Goal: Information Seeking & Learning: Find specific fact

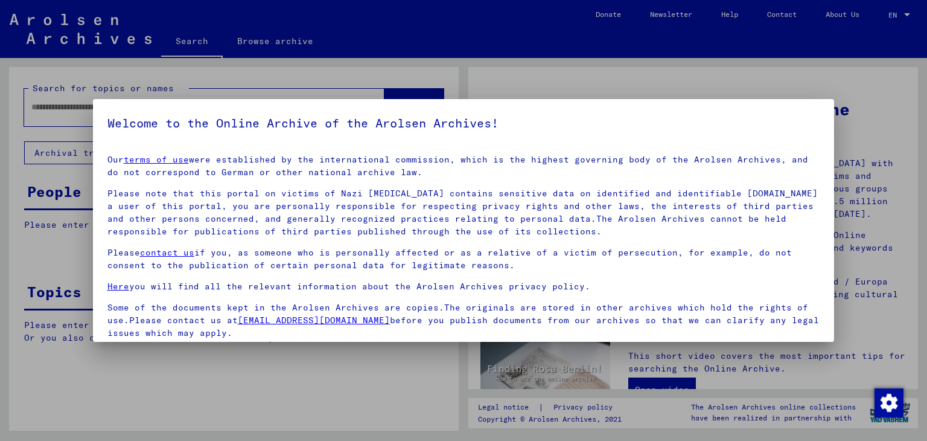
scroll to position [93, 0]
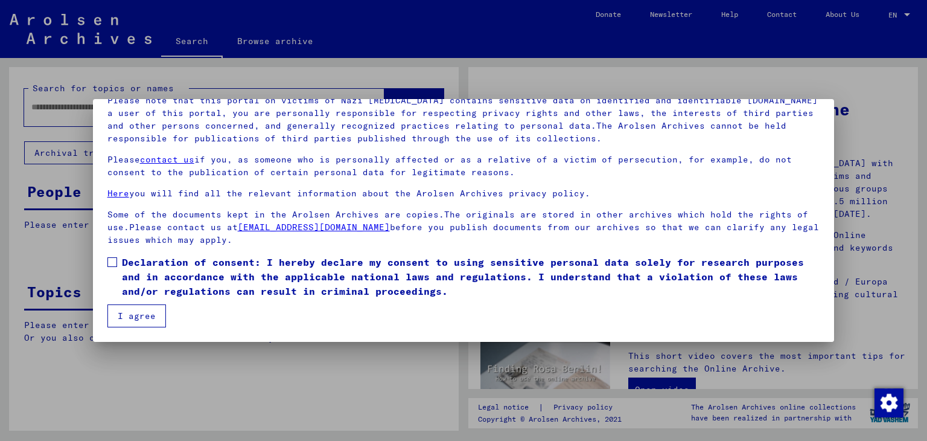
click at [116, 255] on label "Declaration of consent: I hereby declare my consent to using sensitive personal…" at bounding box center [463, 276] width 713 height 43
click at [155, 310] on button "I agree" at bounding box center [136, 315] width 59 height 23
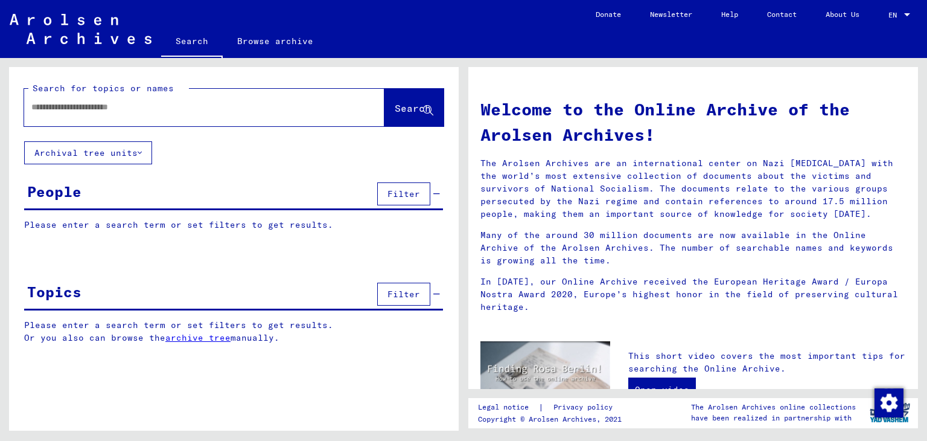
click at [264, 123] on div at bounding box center [204, 107] width 360 height 37
click at [265, 117] on div at bounding box center [186, 107] width 324 height 27
click at [254, 110] on input "text" at bounding box center [189, 107] width 317 height 13
type input "**********"
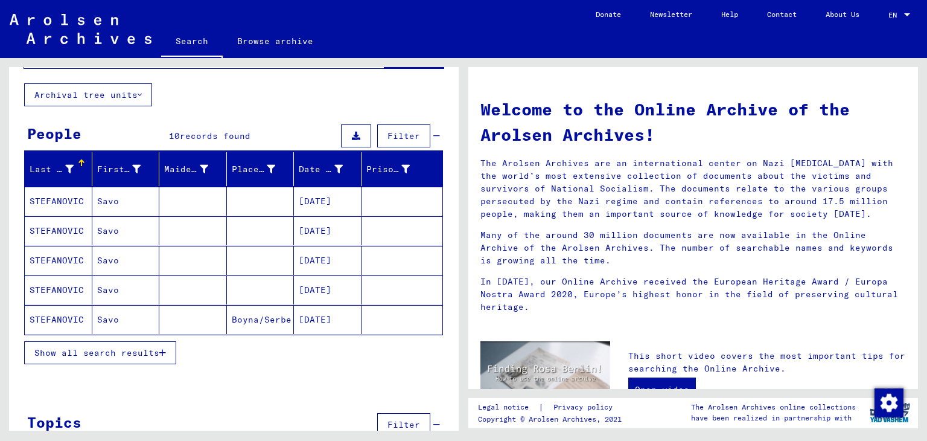
scroll to position [62, 0]
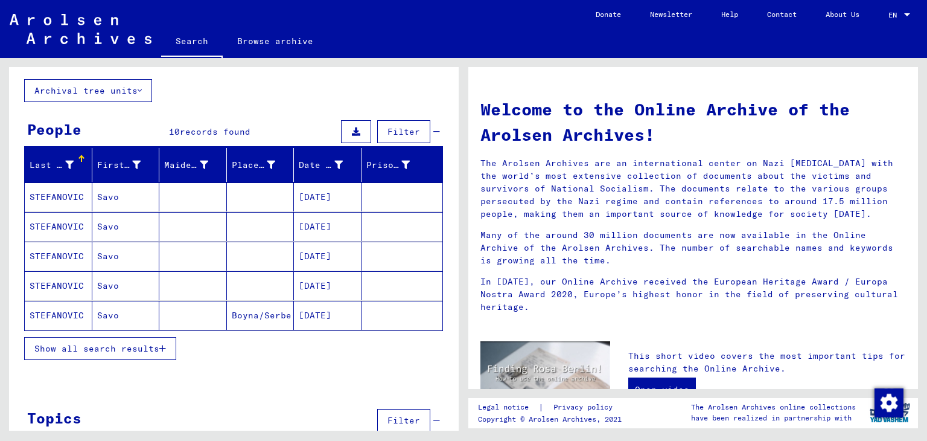
click at [156, 353] on button "Show all search results" at bounding box center [100, 348] width 152 height 23
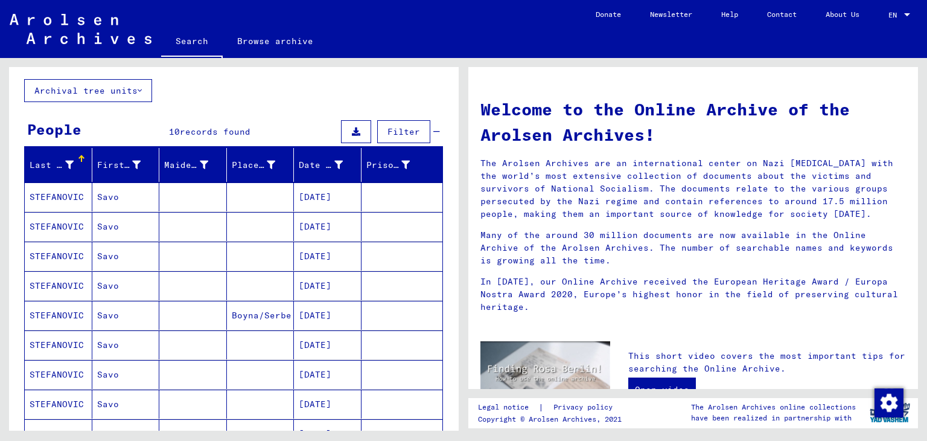
click at [327, 315] on mat-cell "[DATE]" at bounding box center [328, 315] width 68 height 29
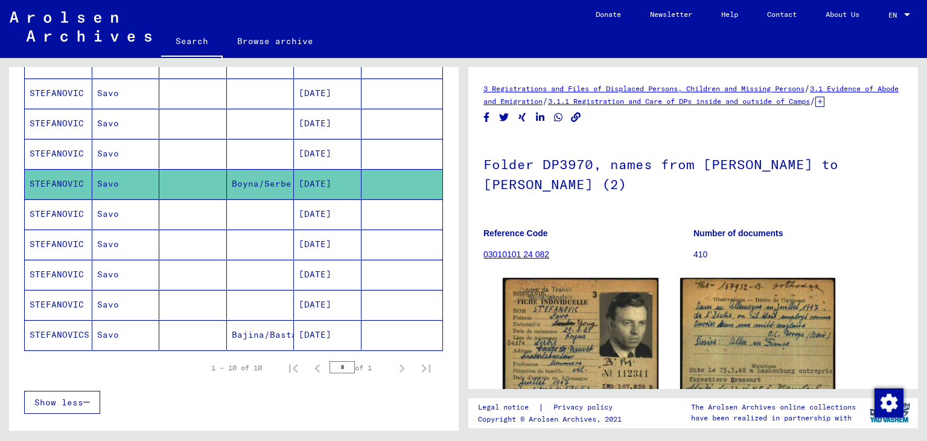
scroll to position [203, 0]
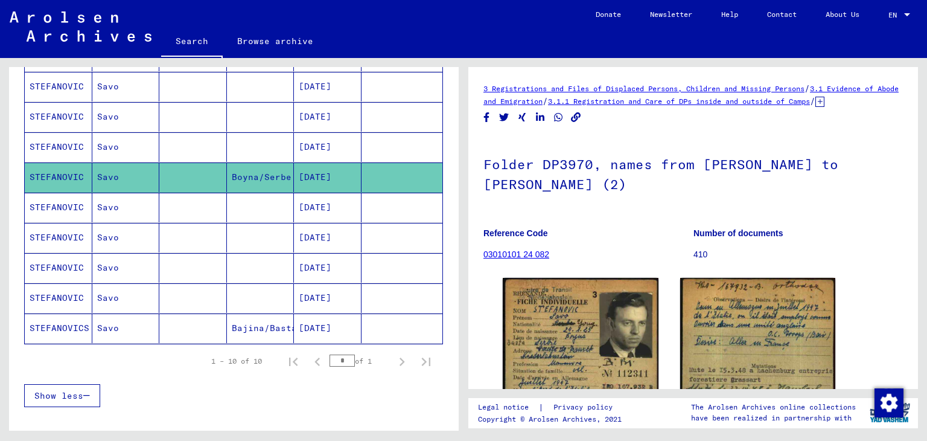
click at [345, 323] on mat-cell "[DATE]" at bounding box center [328, 328] width 68 height 30
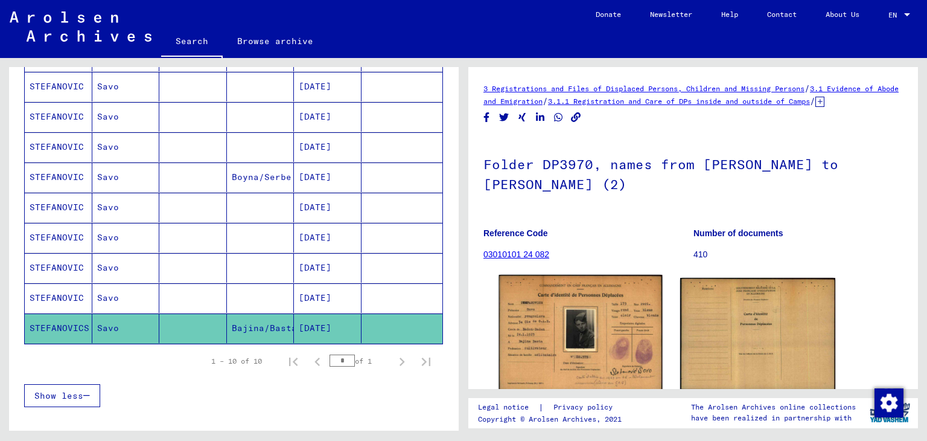
click at [538, 309] on img at bounding box center [580, 334] width 163 height 118
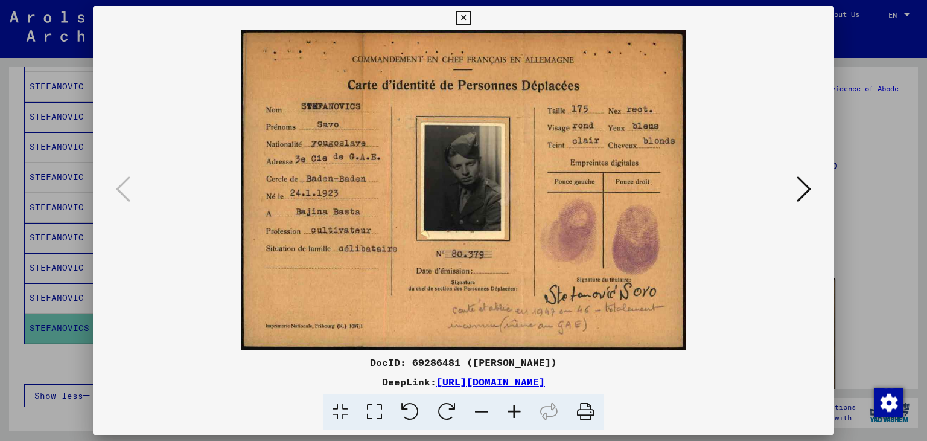
drag, startPoint x: 588, startPoint y: 411, endPoint x: 419, endPoint y: 220, distance: 254.9
click at [587, 411] on icon at bounding box center [585, 412] width 37 height 37
click at [880, 257] on div at bounding box center [463, 220] width 927 height 441
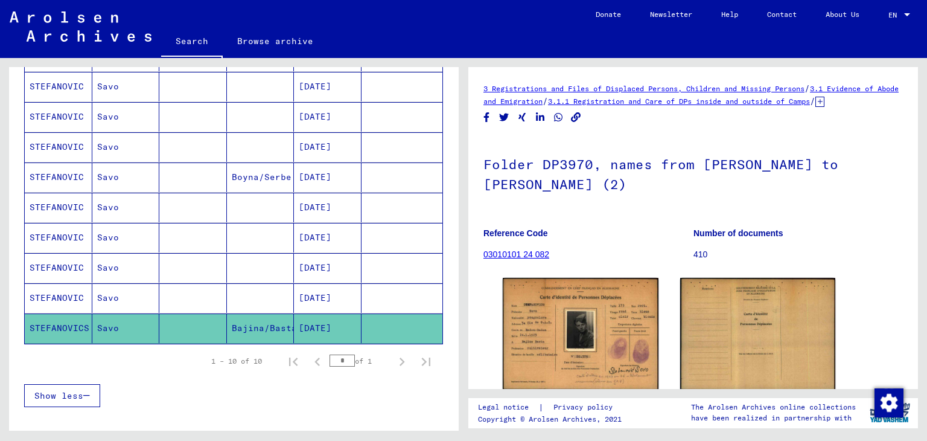
click at [374, 305] on mat-cell at bounding box center [402, 298] width 81 height 30
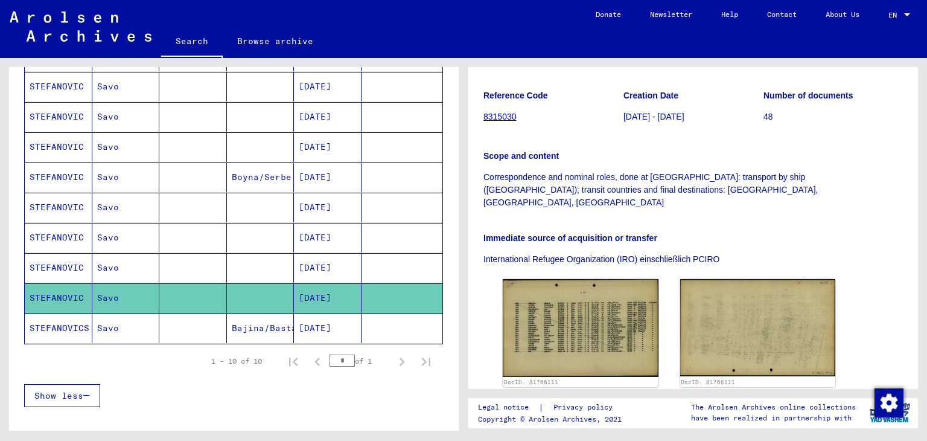
scroll to position [199, 0]
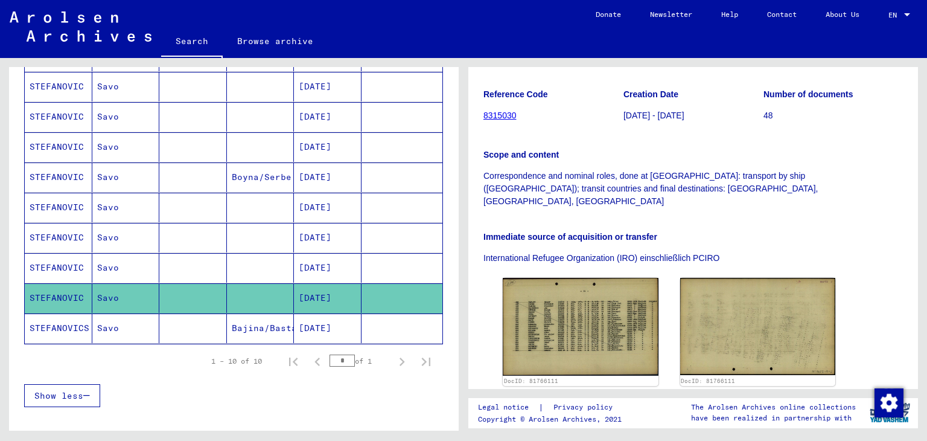
click at [299, 261] on mat-cell "[DATE]" at bounding box center [328, 268] width 68 height 30
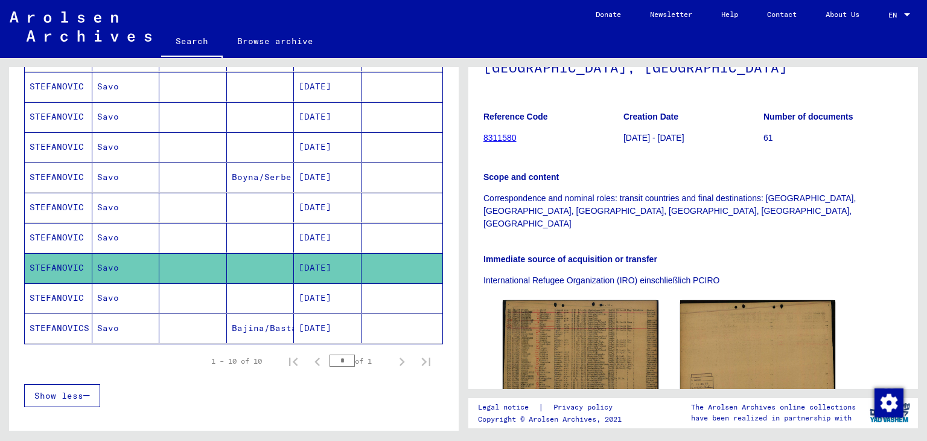
scroll to position [201, 0]
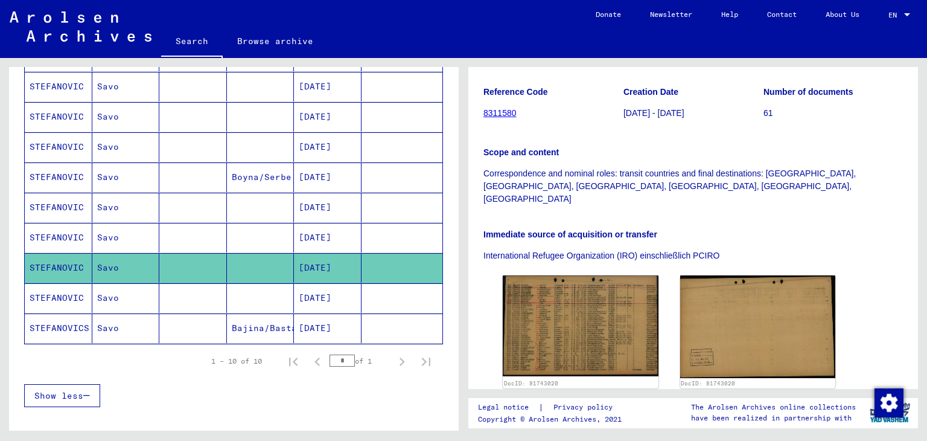
click at [334, 224] on mat-cell "[DATE]" at bounding box center [328, 238] width 68 height 30
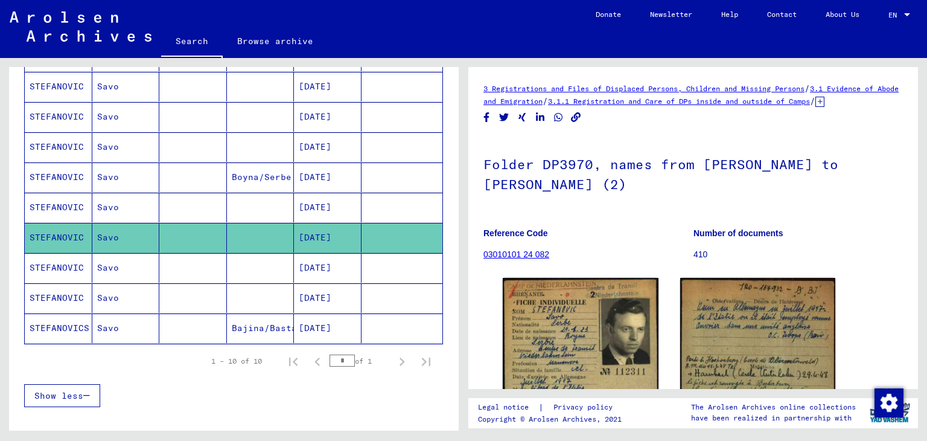
click at [296, 205] on mat-cell "[DATE]" at bounding box center [328, 208] width 68 height 30
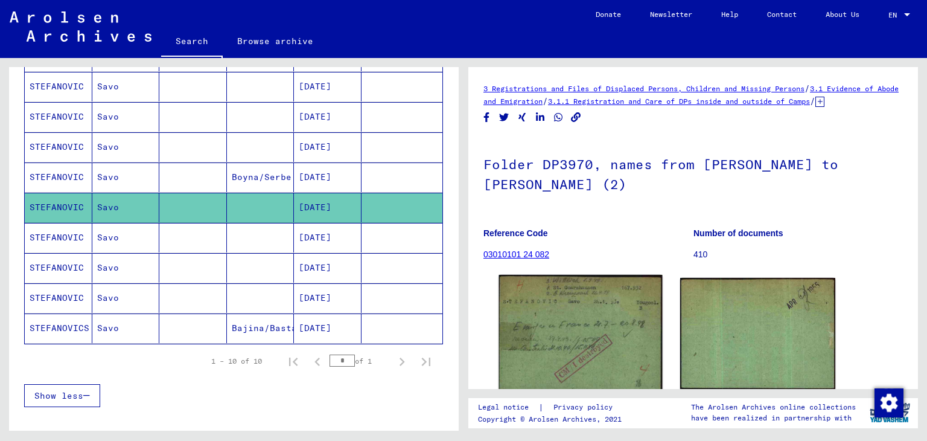
click at [602, 369] on img at bounding box center [580, 334] width 163 height 118
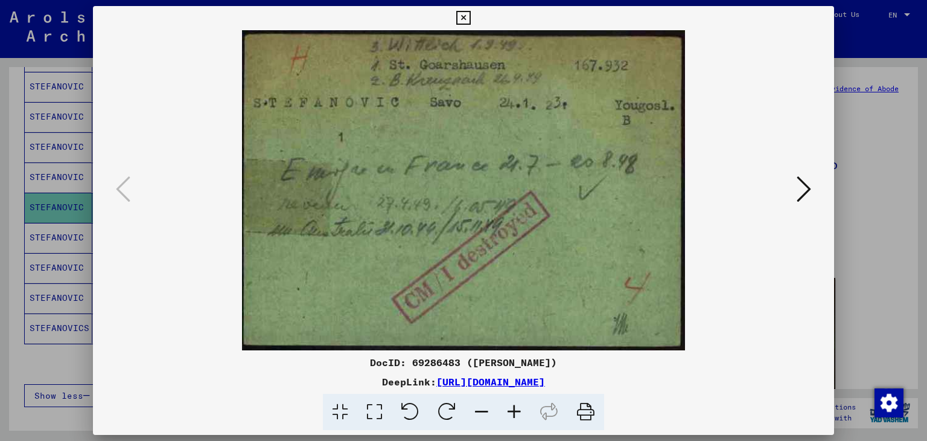
click at [880, 289] on div at bounding box center [463, 220] width 927 height 441
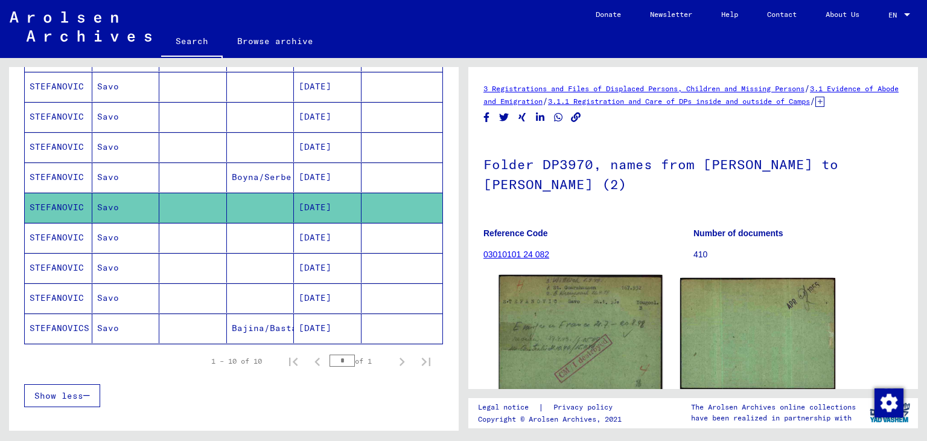
click at [585, 314] on img at bounding box center [580, 334] width 163 height 118
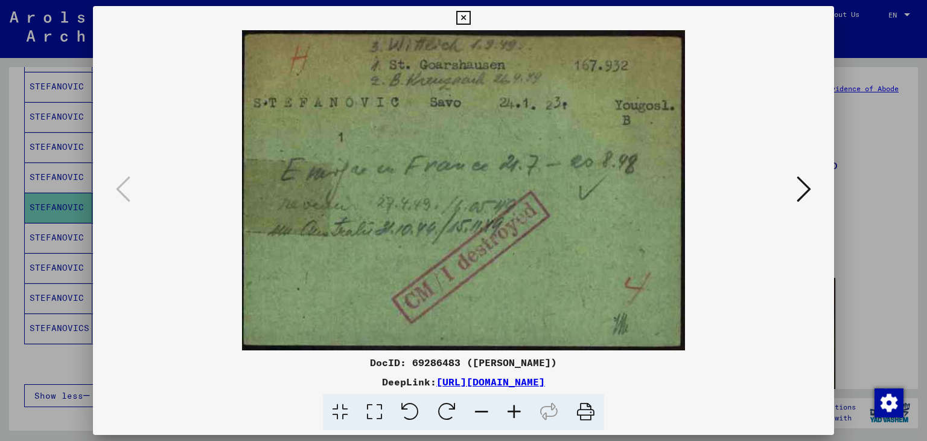
click at [882, 279] on div at bounding box center [463, 220] width 927 height 441
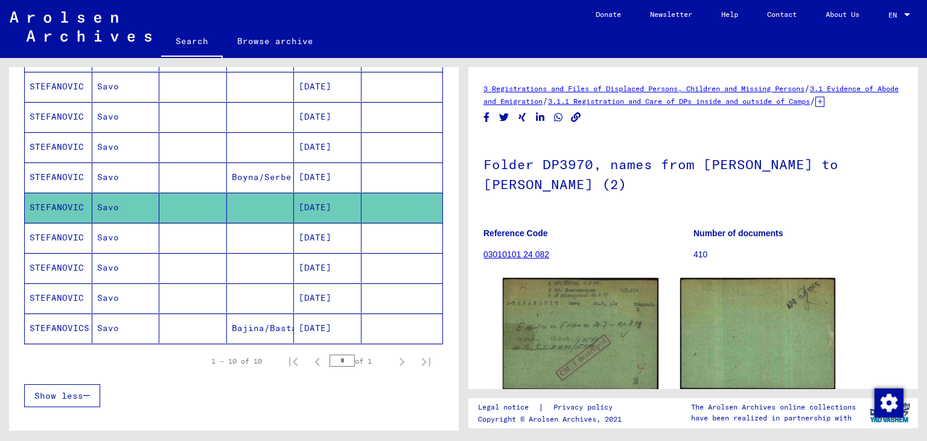
drag, startPoint x: 345, startPoint y: 240, endPoint x: 357, endPoint y: 235, distance: 12.4
click at [345, 240] on mat-cell "[DATE]" at bounding box center [328, 238] width 68 height 30
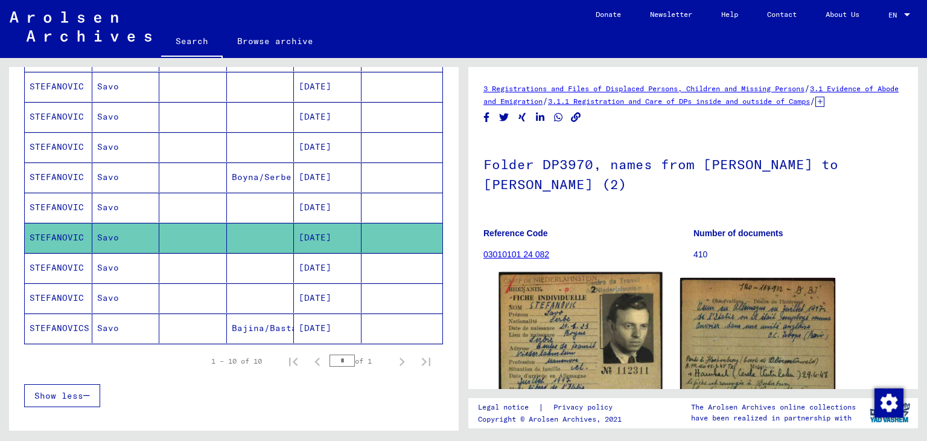
click at [618, 336] on img at bounding box center [580, 388] width 163 height 232
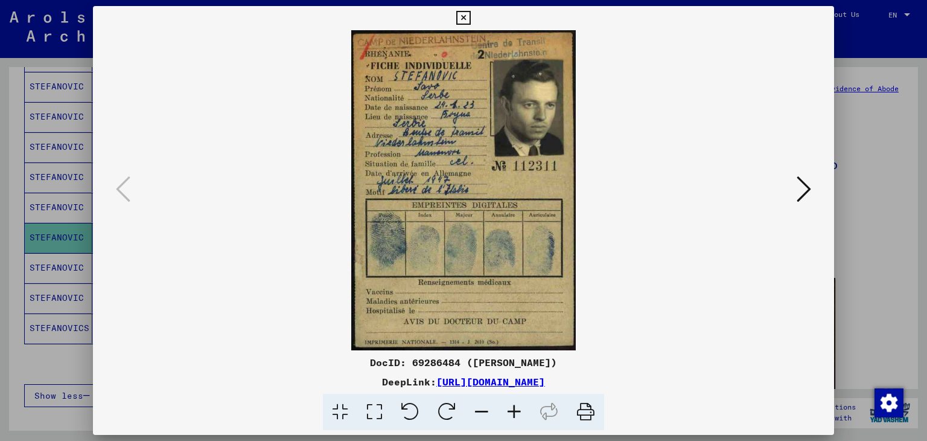
click at [804, 184] on icon at bounding box center [804, 188] width 14 height 29
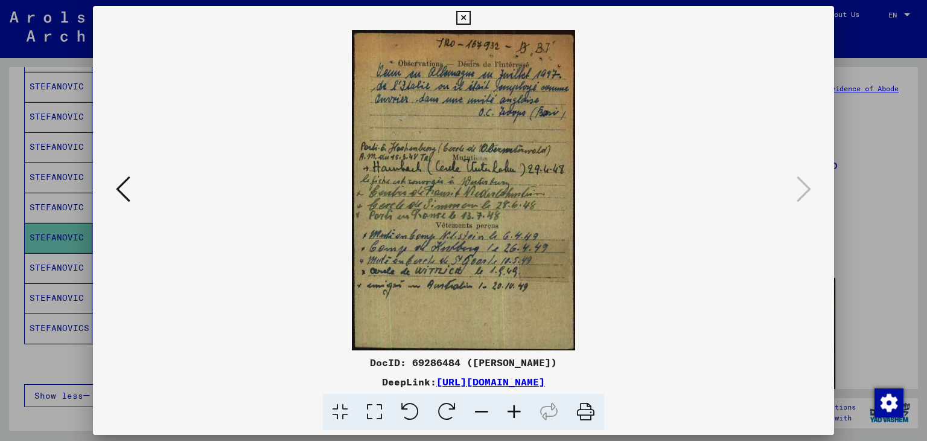
click at [866, 230] on div at bounding box center [463, 220] width 927 height 441
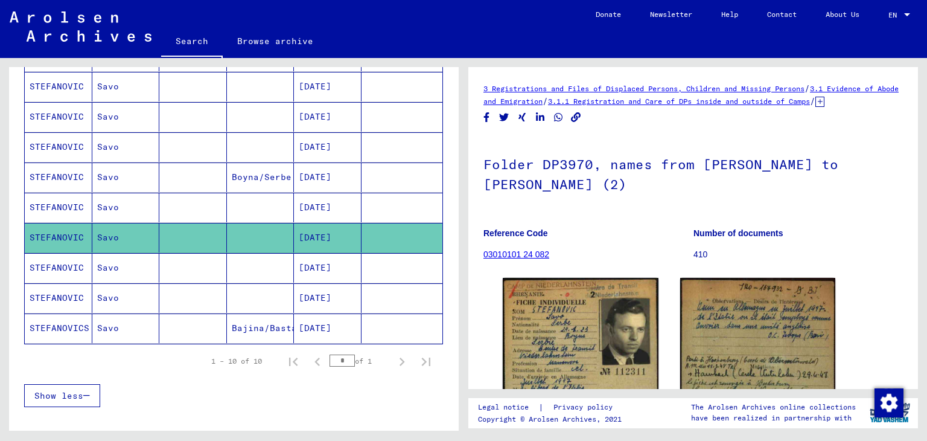
click at [362, 193] on mat-cell at bounding box center [402, 208] width 81 height 30
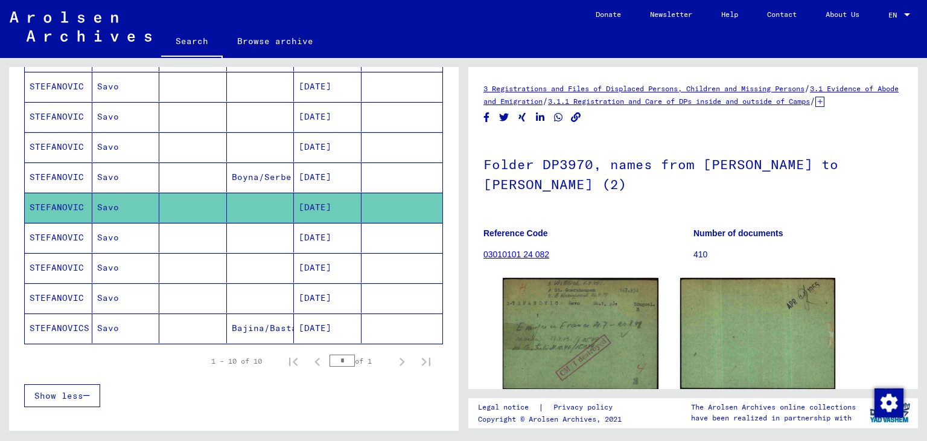
click at [362, 167] on mat-cell at bounding box center [402, 177] width 81 height 30
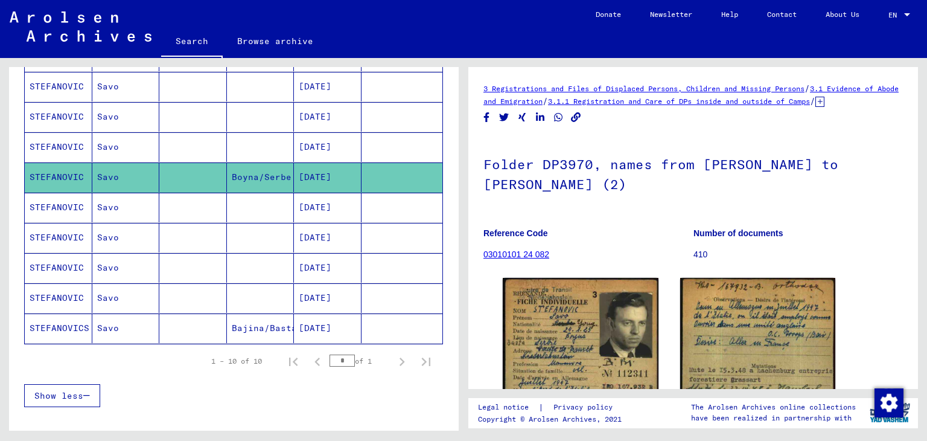
click at [362, 152] on mat-cell at bounding box center [402, 147] width 81 height 30
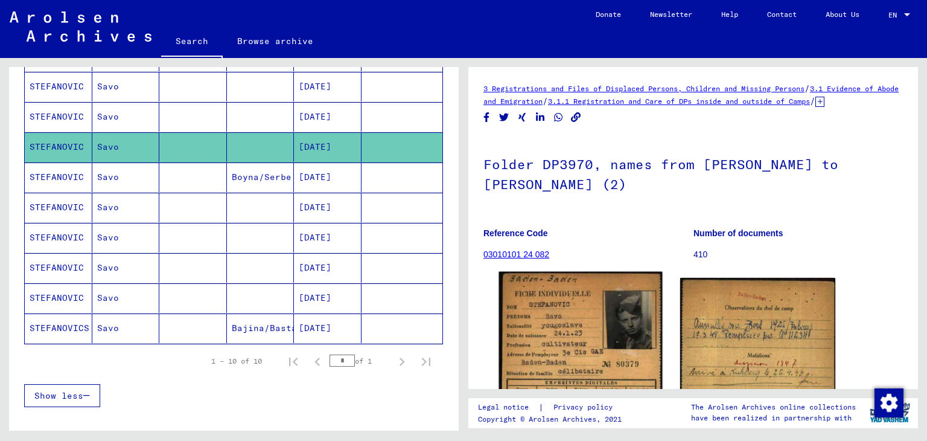
click at [581, 329] on img at bounding box center [580, 393] width 163 height 243
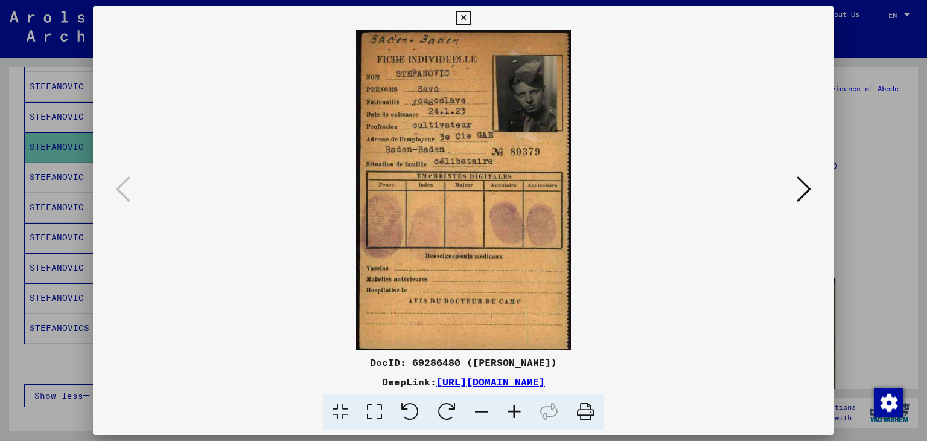
click at [800, 189] on icon at bounding box center [804, 188] width 14 height 29
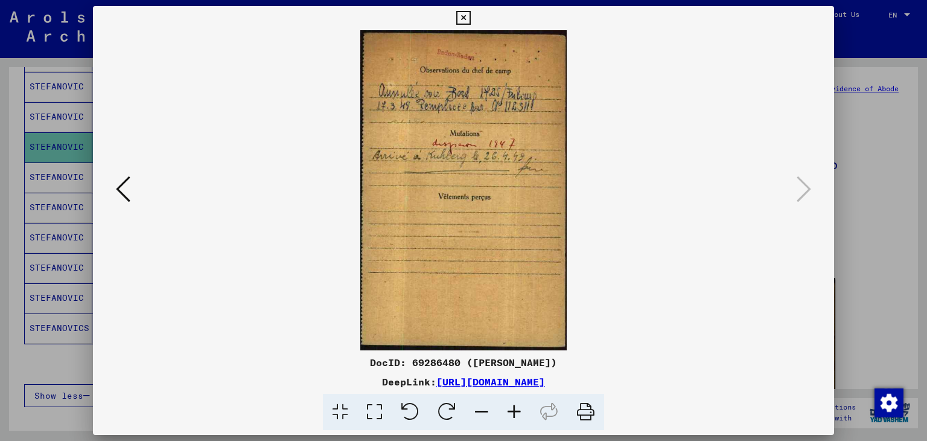
click at [870, 194] on div at bounding box center [463, 220] width 927 height 441
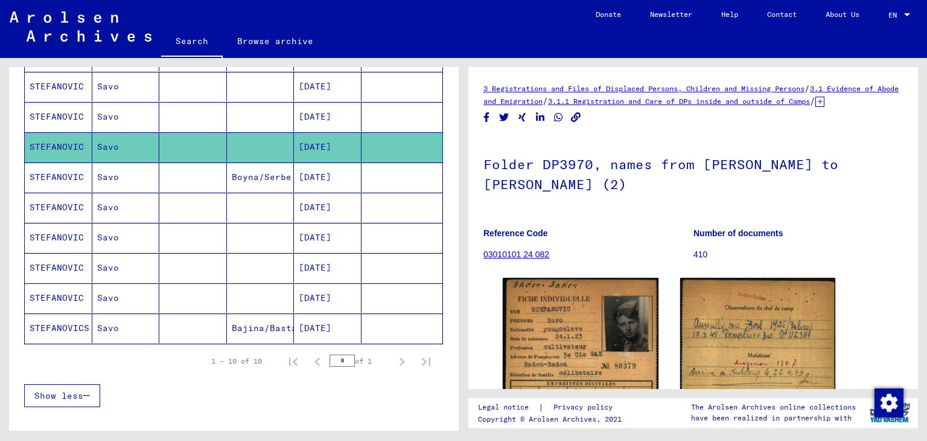
click at [407, 134] on mat-cell at bounding box center [402, 147] width 81 height 30
click at [403, 126] on mat-cell at bounding box center [402, 117] width 81 height 30
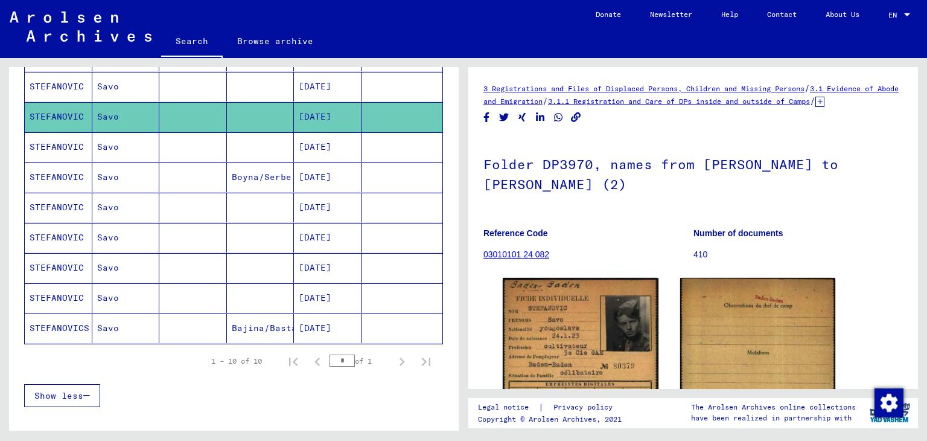
drag, startPoint x: 448, startPoint y: 222, endPoint x: 450, endPoint y: 182, distance: 40.5
click at [450, 182] on div "**********" at bounding box center [234, 253] width 450 height 372
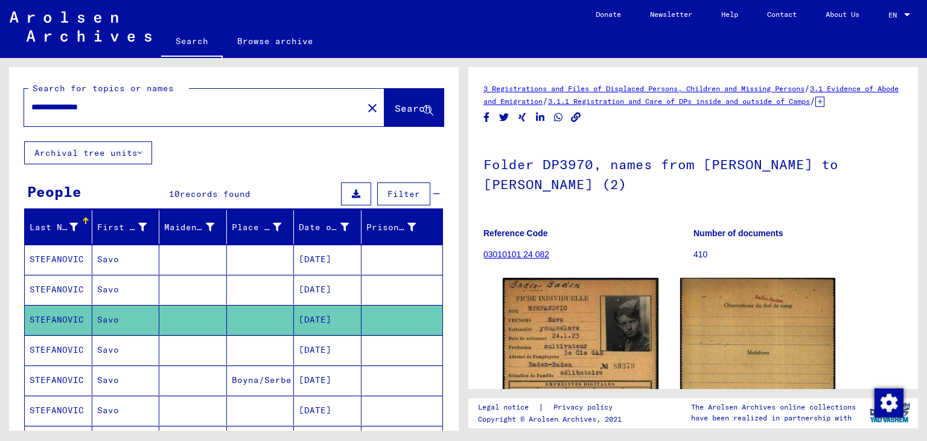
click at [353, 305] on mat-cell "[DATE]" at bounding box center [328, 320] width 68 height 30
click at [362, 305] on mat-cell at bounding box center [402, 320] width 81 height 30
click at [339, 266] on mat-cell "[DATE]" at bounding box center [328, 259] width 68 height 30
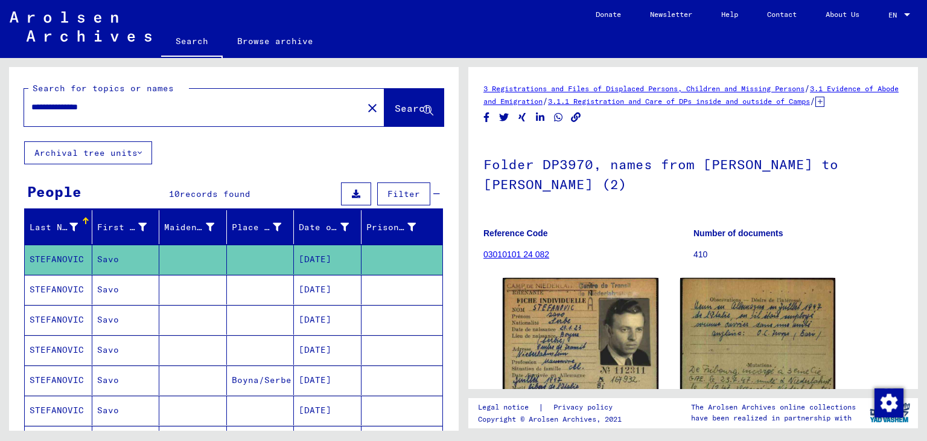
click at [340, 288] on mat-cell "[DATE]" at bounding box center [328, 290] width 68 height 30
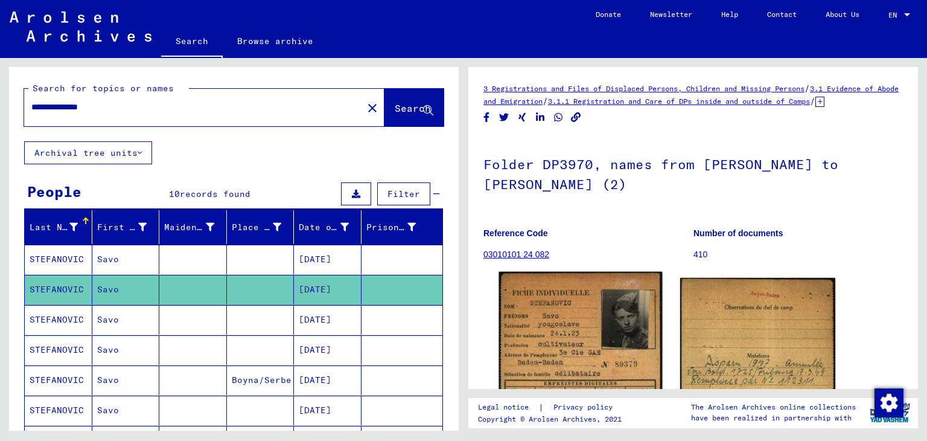
click at [541, 345] on img at bounding box center [580, 395] width 163 height 246
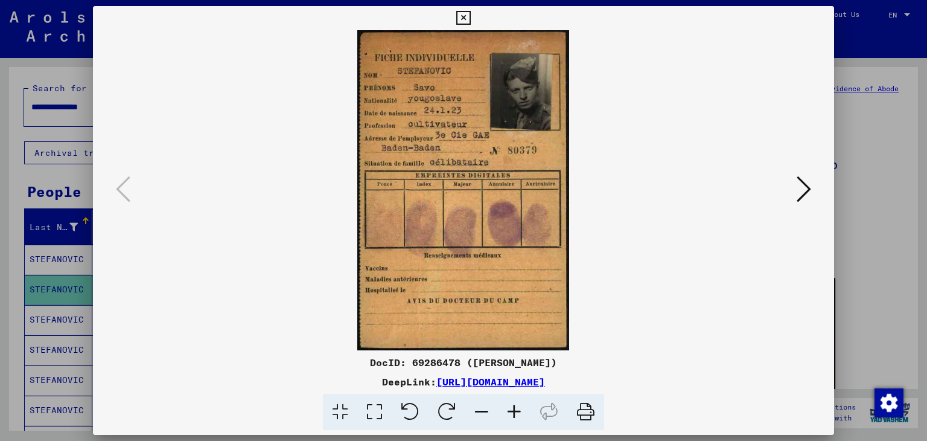
click at [827, 208] on div at bounding box center [464, 190] width 742 height 320
click at [912, 174] on div at bounding box center [463, 220] width 927 height 441
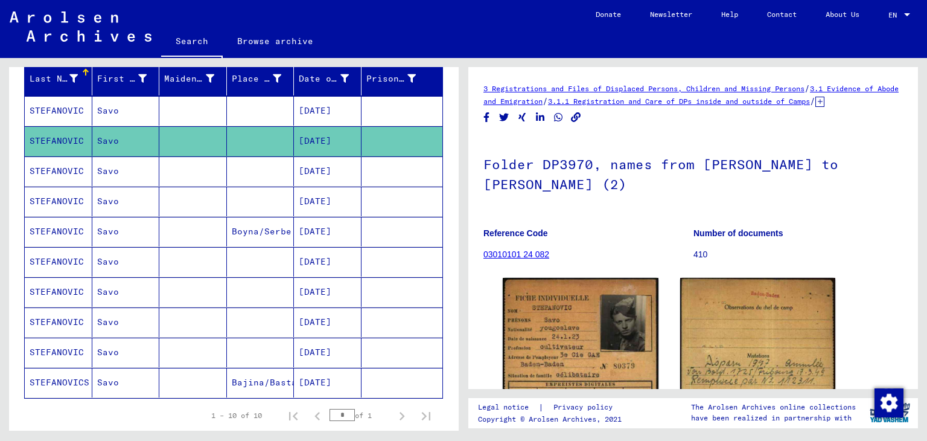
scroll to position [147, 0]
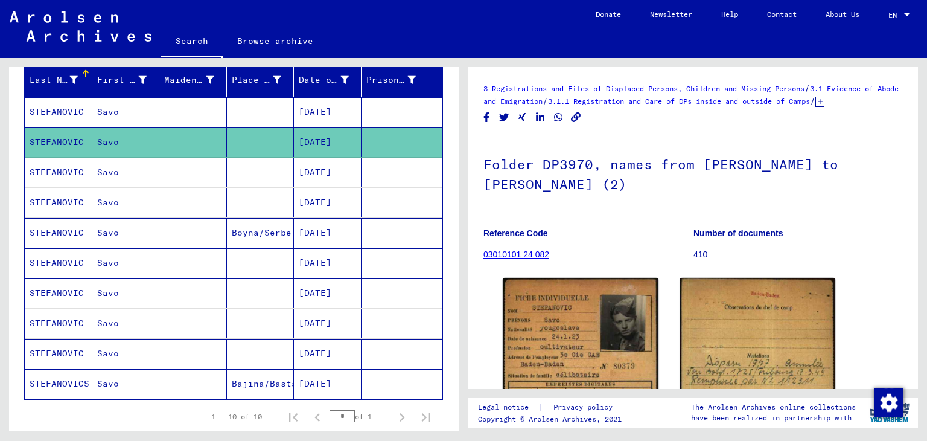
drag, startPoint x: 468, startPoint y: 240, endPoint x: 473, endPoint y: 81, distance: 158.8
click at [473, 81] on div "3 Registrations and Files of Displaced Persons, Children and Missing Persons / …" at bounding box center [693, 228] width 450 height 322
